Goal: Information Seeking & Learning: Learn about a topic

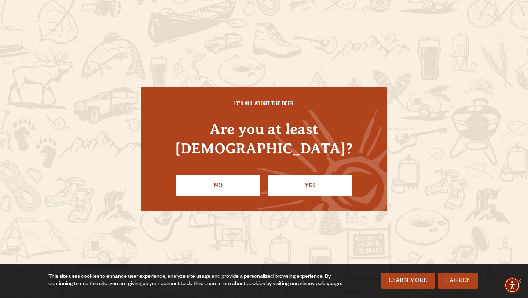
click at [331, 176] on link "Yes" at bounding box center [311, 185] width 84 height 21
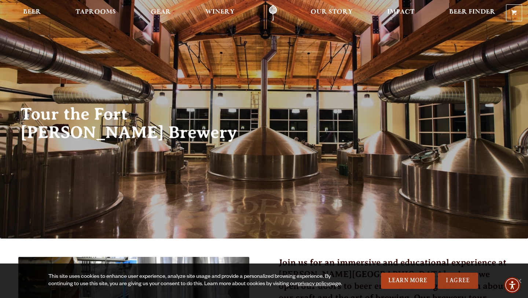
click at [452, 279] on link "I Agree" at bounding box center [458, 281] width 40 height 16
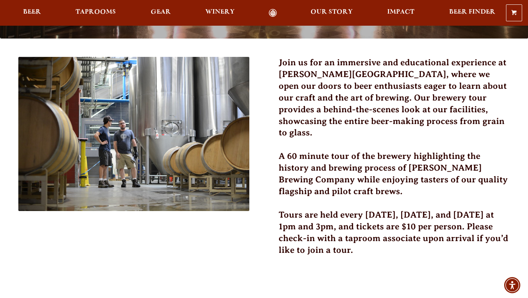
scroll to position [207, 0]
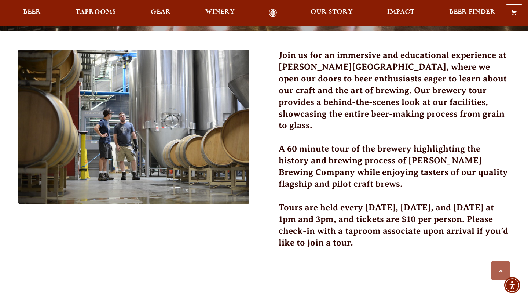
click at [377, 214] on h3 "Tours are held every [DATE], [DATE], and [DATE] at 1pm and 3pm, and tickets are…" at bounding box center [394, 230] width 231 height 56
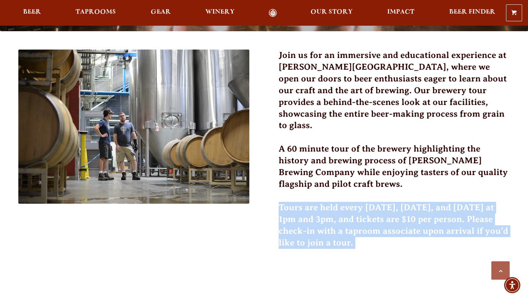
click at [377, 214] on h3 "Tours are held every [DATE], [DATE], and [DATE] at 1pm and 3pm, and tickets are…" at bounding box center [394, 230] width 231 height 56
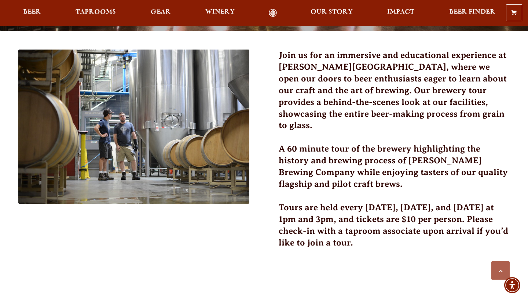
click at [377, 214] on h3 "Tours are held every [DATE], [DATE], and [DATE] at 1pm and 3pm, and tickets are…" at bounding box center [394, 230] width 231 height 56
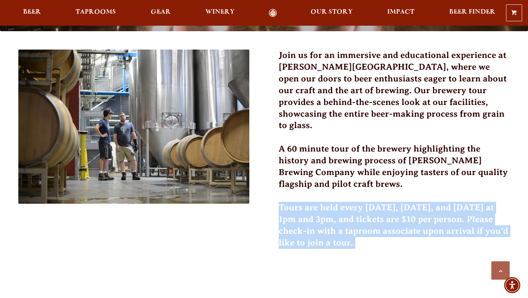
click at [377, 214] on h3 "Tours are held every [DATE], [DATE], and [DATE] at 1pm and 3pm, and tickets are…" at bounding box center [394, 230] width 231 height 56
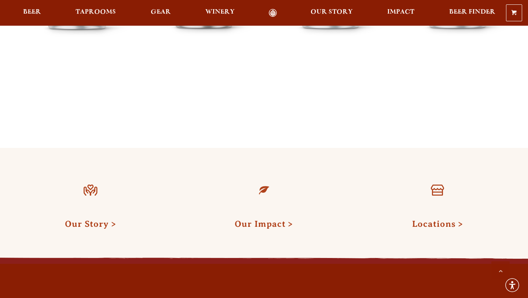
scroll to position [831, 0]
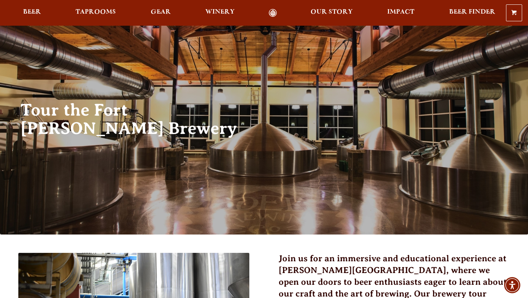
scroll to position [142, 0]
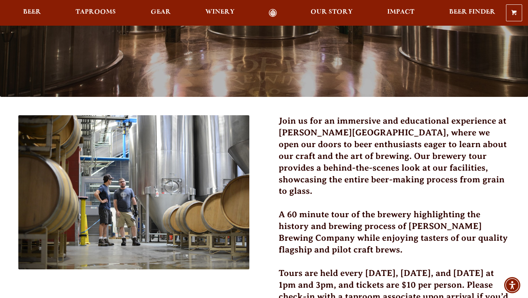
click at [288, 132] on h3 "Join us for an immersive and educational experience at [PERSON_NAME][GEOGRAPHIC…" at bounding box center [394, 160] width 231 height 91
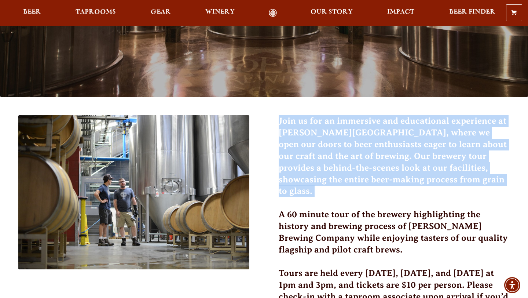
click at [288, 132] on h3 "Join us for an immersive and educational experience at [PERSON_NAME][GEOGRAPHIC…" at bounding box center [394, 160] width 231 height 91
click at [283, 141] on h3 "Join us for an immersive and educational experience at [PERSON_NAME][GEOGRAPHIC…" at bounding box center [394, 160] width 231 height 91
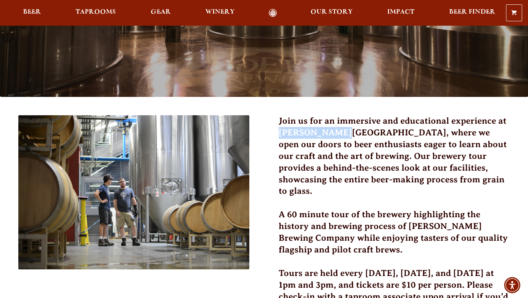
drag, startPoint x: 280, startPoint y: 132, endPoint x: 338, endPoint y: 137, distance: 58.1
click at [338, 137] on h3 "Join us for an immersive and educational experience at [PERSON_NAME][GEOGRAPHIC…" at bounding box center [394, 160] width 231 height 91
